Goal: Communication & Community: Answer question/provide support

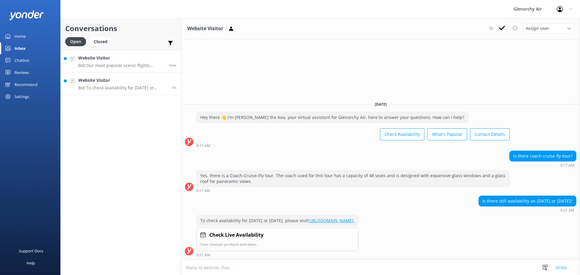
click at [117, 65] on p "Bot: Our most popular scenic flights include: - Milford Sound Fly | Cruise | Fl…" at bounding box center [121, 65] width 86 height 5
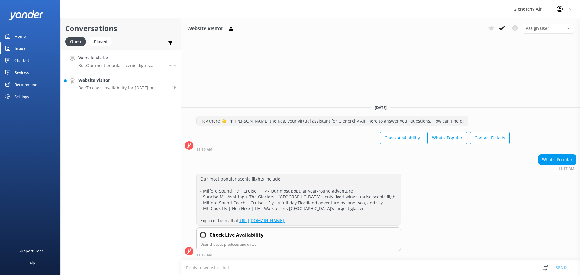
click at [108, 82] on h4 "Website Visitor" at bounding box center [122, 80] width 89 height 7
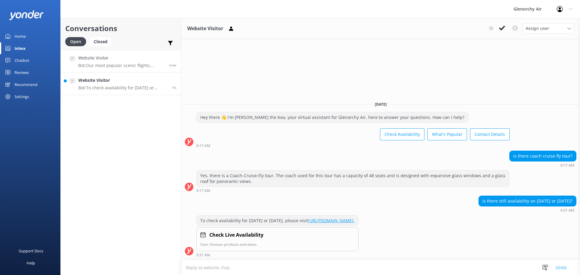
click at [111, 59] on h4 "Website Visitor" at bounding box center [121, 58] width 86 height 7
